Goal: Information Seeking & Learning: Learn about a topic

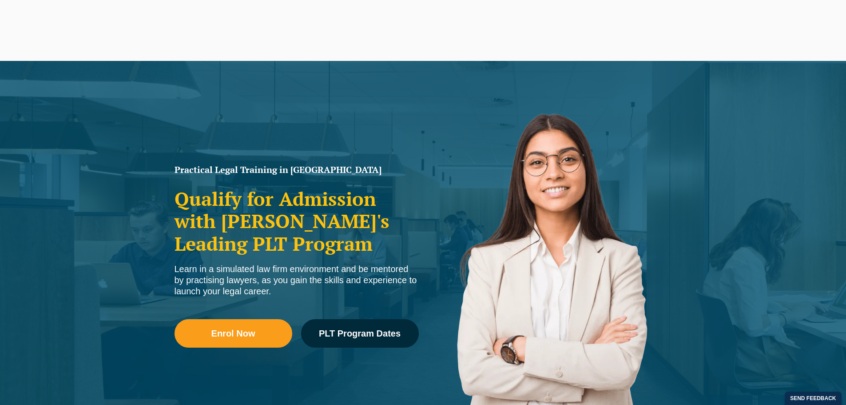
click at [139, 94] on div "Practical Legal Training in Victoria Qualify for Admission with Victoria's Lead…" at bounding box center [423, 256] width 846 height 391
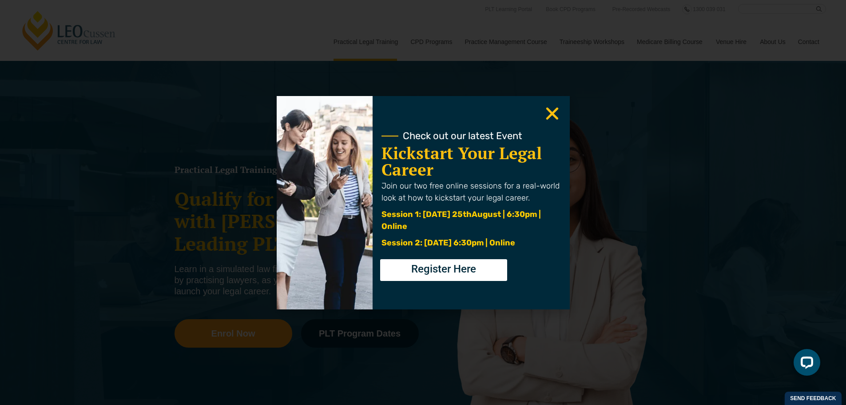
click at [560, 118] on icon "Close" at bounding box center [552, 113] width 17 height 17
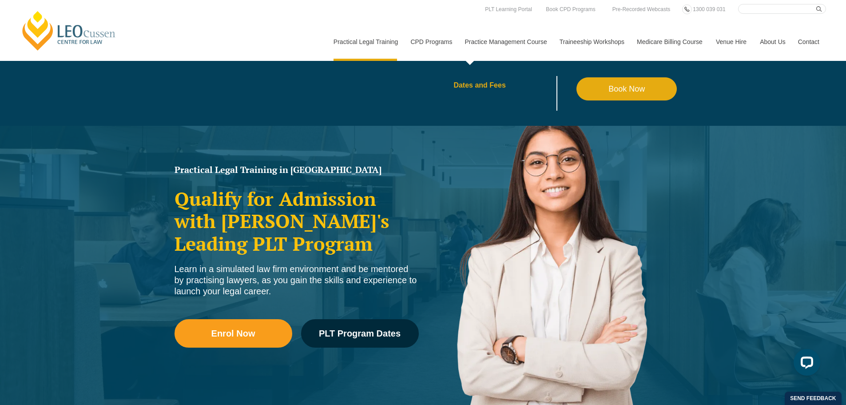
click at [474, 84] on link "Dates and Fees" at bounding box center [515, 85] width 123 height 7
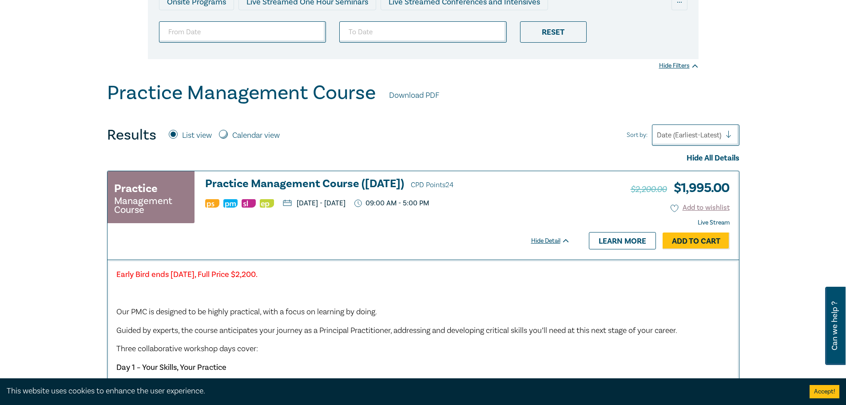
scroll to position [178, 0]
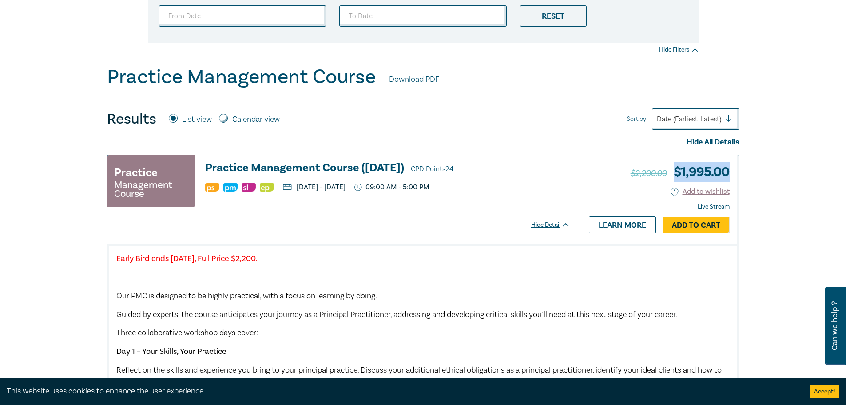
drag, startPoint x: 676, startPoint y: 167, endPoint x: 732, endPoint y: 171, distance: 56.1
click at [732, 171] on div "$2,200.00 $ 1,995.00 Add to wishlist Live Stream Hide Detail Learn more Add to …" at bounding box center [659, 199] width 160 height 88
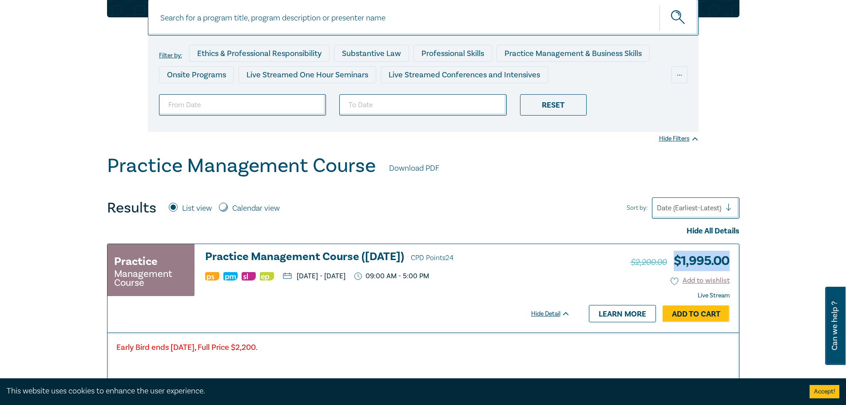
scroll to position [0, 0]
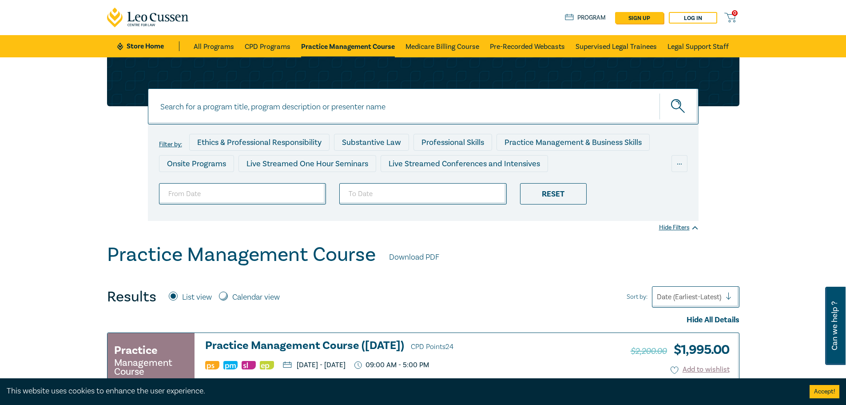
click at [376, 115] on input at bounding box center [423, 106] width 551 height 36
type input "trust"
click at [660, 93] on button "submit" at bounding box center [679, 106] width 39 height 27
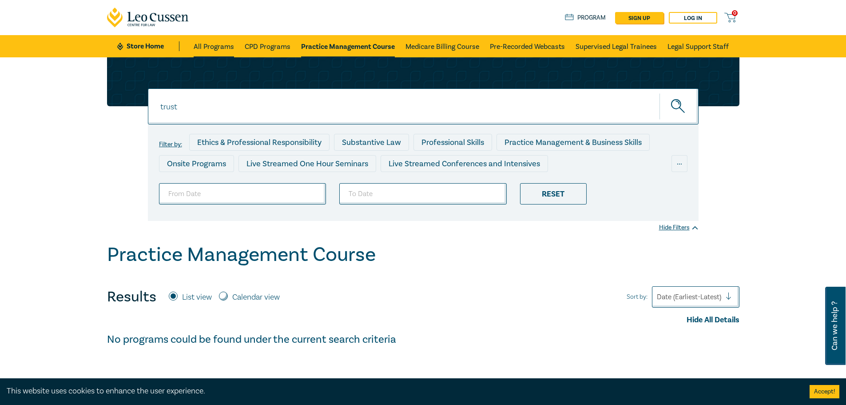
click at [216, 42] on link "All Programs" at bounding box center [214, 46] width 40 height 22
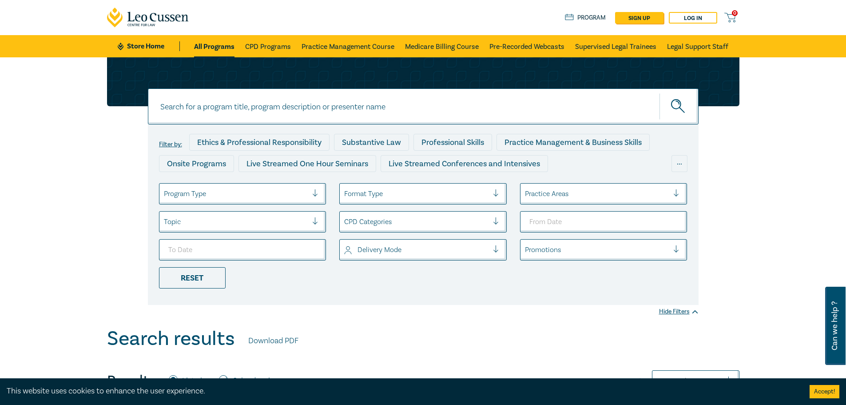
click at [319, 194] on div at bounding box center [318, 193] width 13 height 9
click at [71, 245] on div "Filter by: Ethics & Professional Responsibility Substantive Law Professional Sk…" at bounding box center [423, 192] width 846 height 270
click at [193, 195] on div at bounding box center [236, 194] width 144 height 12
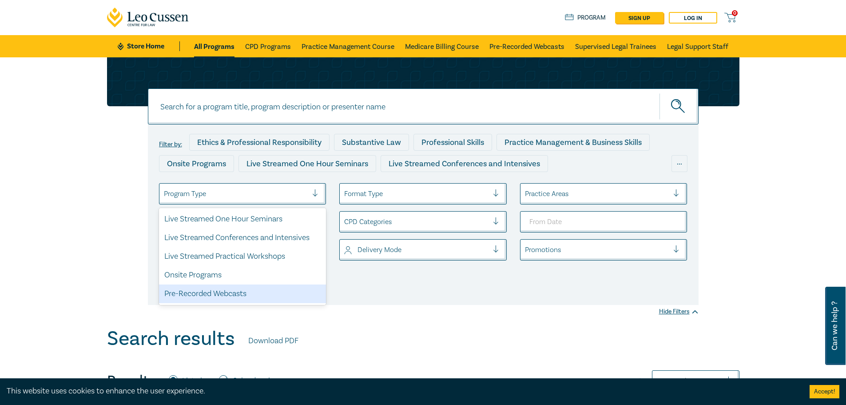
click at [100, 306] on div "Filter by: Ethics & Professional Responsibility Substantive Law Professional Sk…" at bounding box center [423, 192] width 846 height 270
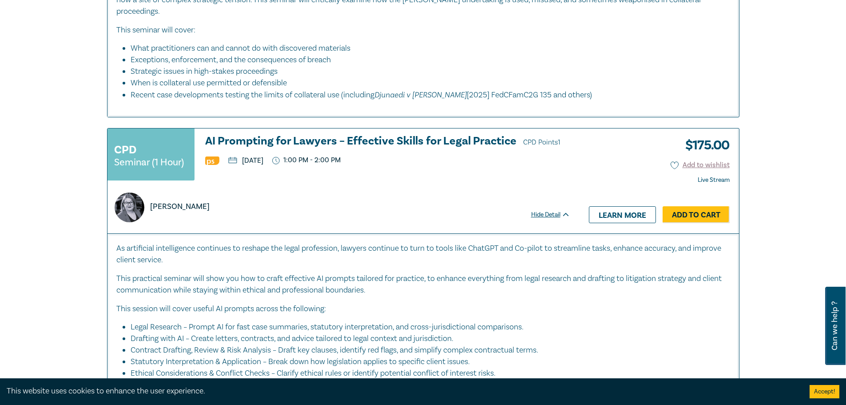
scroll to position [577, 0]
